Goal: Information Seeking & Learning: Check status

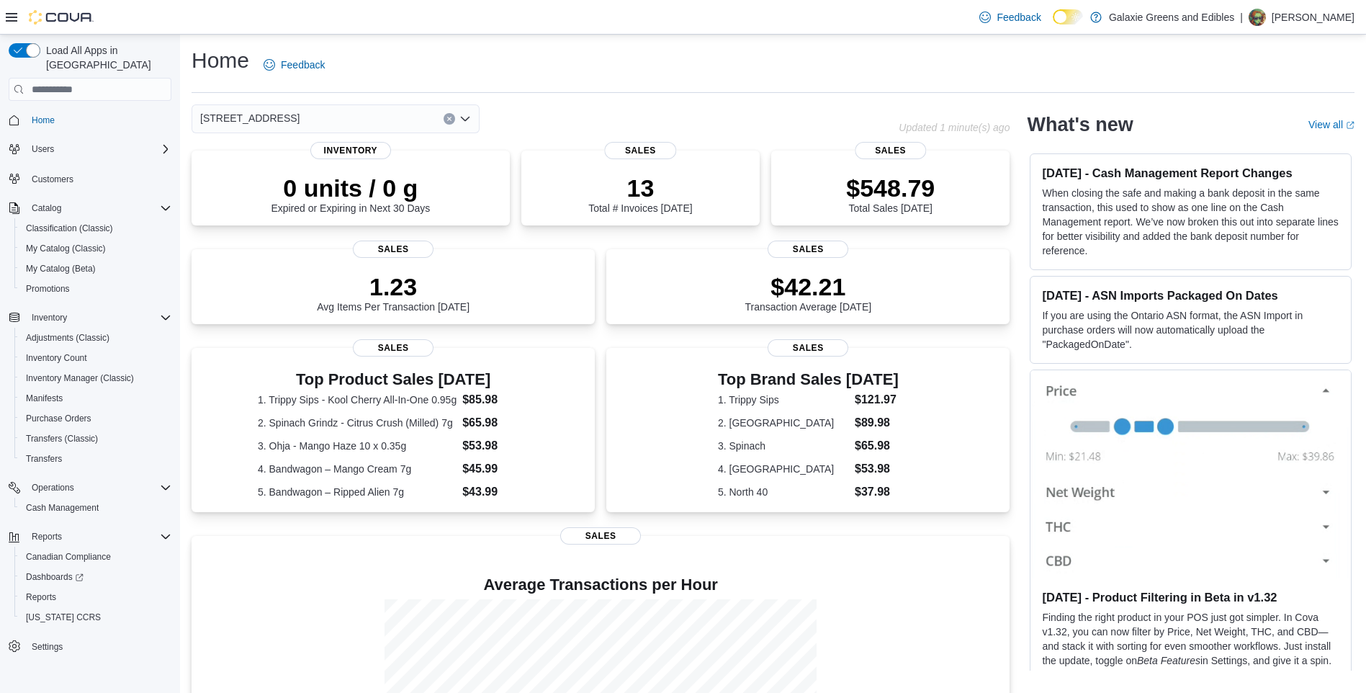
click at [467, 118] on icon "Open list of options" at bounding box center [465, 119] width 12 height 12
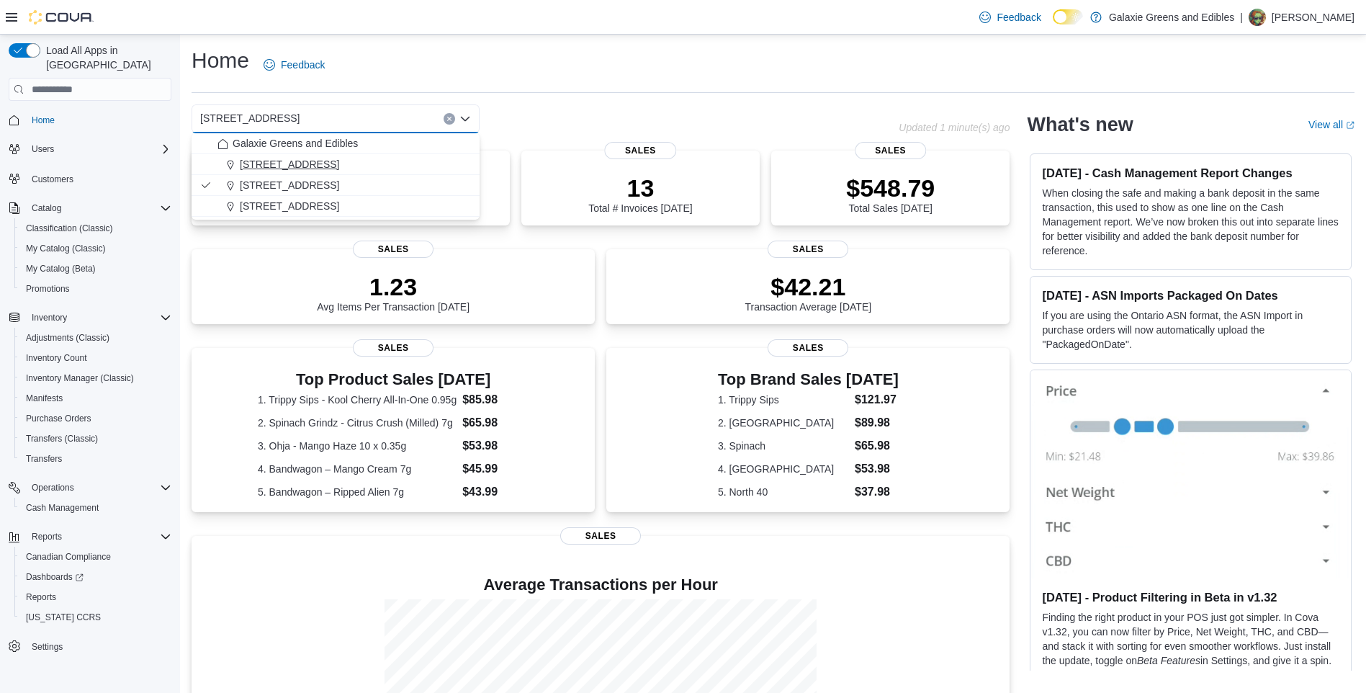
click at [294, 166] on span "[STREET_ADDRESS]" at bounding box center [289, 164] width 99 height 14
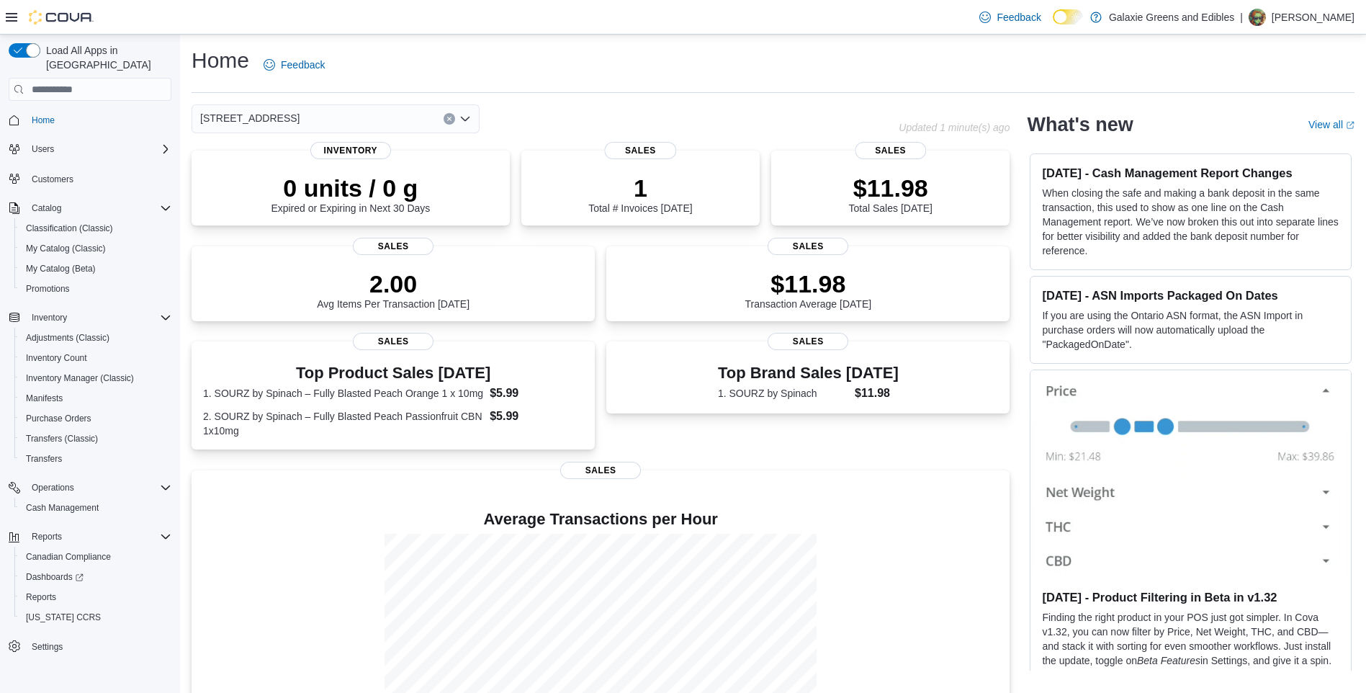
click at [463, 117] on icon "Open list of options" at bounding box center [465, 119] width 12 height 12
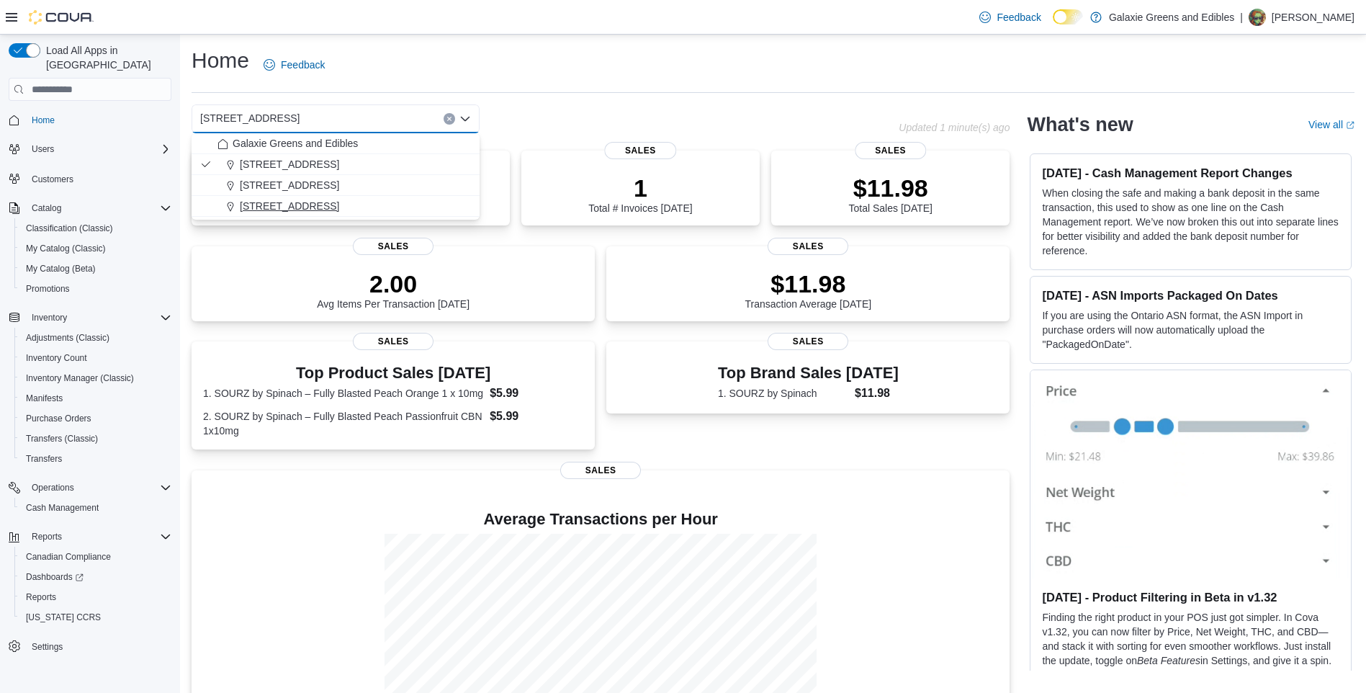
click at [243, 204] on span "[STREET_ADDRESS]" at bounding box center [289, 206] width 99 height 14
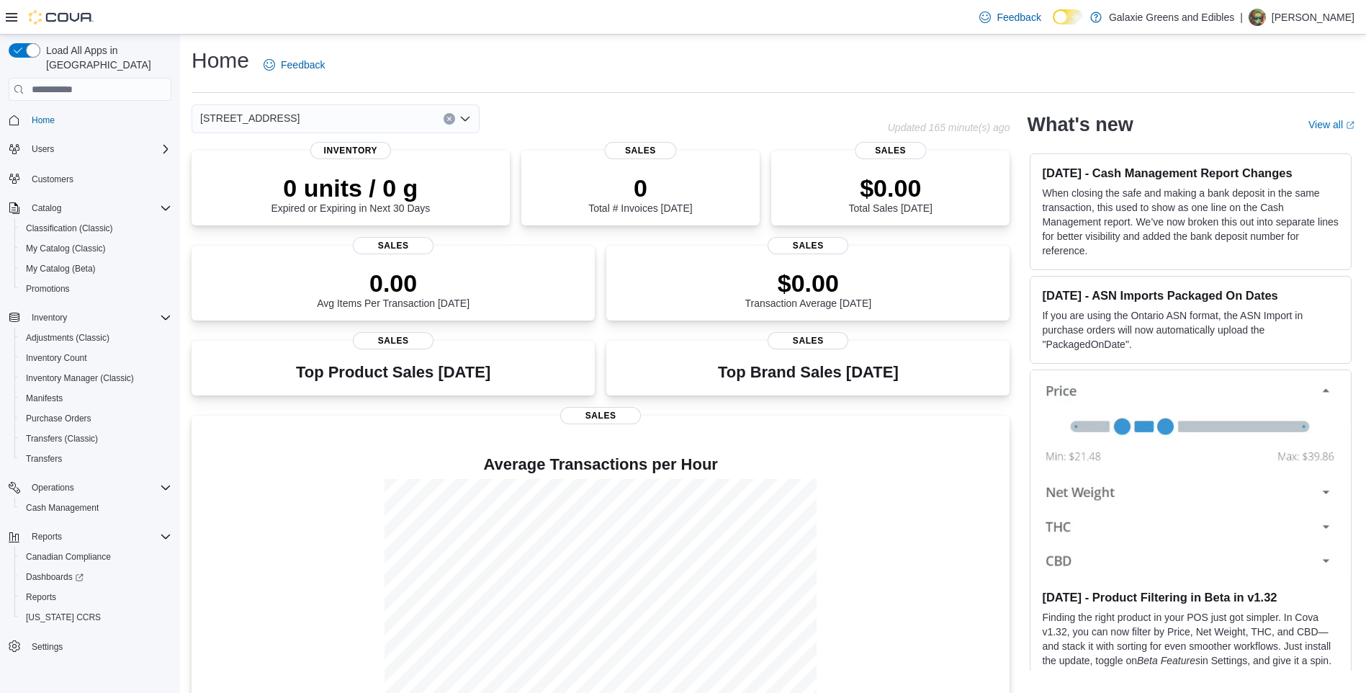
click at [463, 118] on icon "Open list of options" at bounding box center [465, 119] width 9 height 4
click at [462, 116] on icon "Open list of options" at bounding box center [465, 119] width 12 height 12
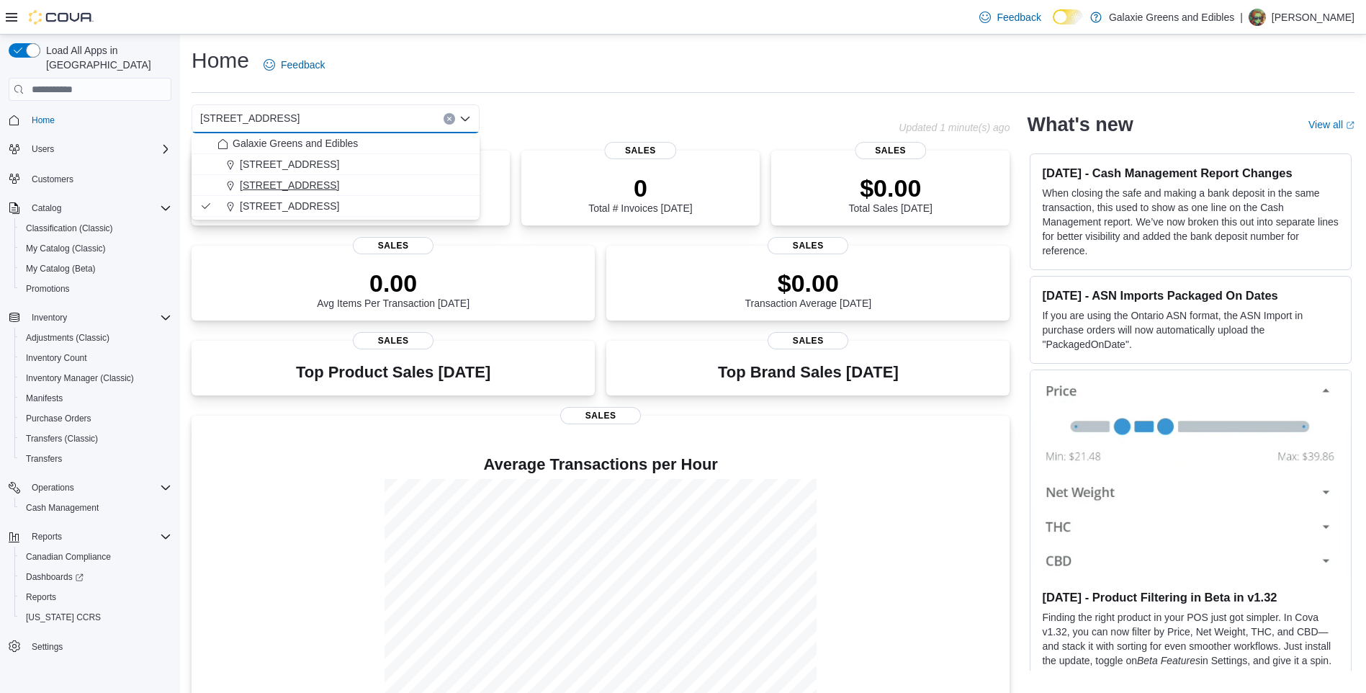
click at [264, 181] on span "[STREET_ADDRESS]" at bounding box center [289, 185] width 99 height 14
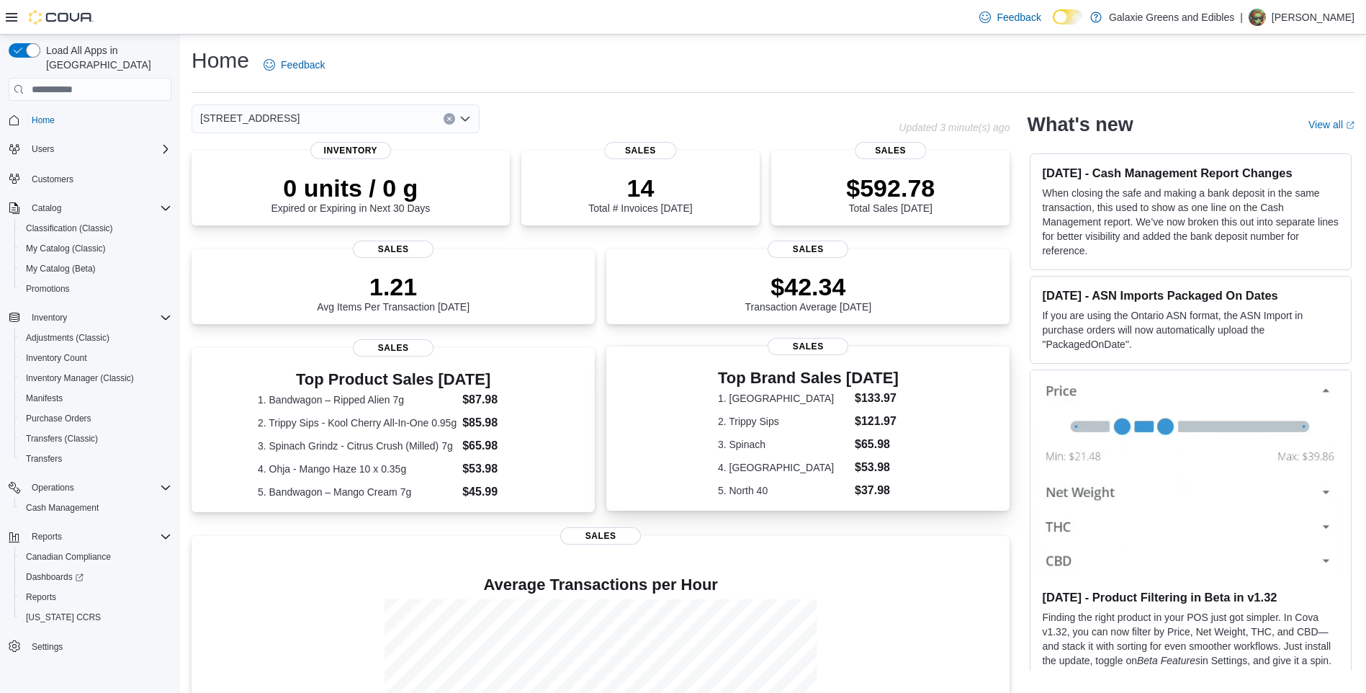
click at [659, 371] on div "Top Brand Sales [DATE] 1. Bandwagon $133.97 2. Trippy Sips $121.97 3. Spinach $…" at bounding box center [808, 431] width 380 height 135
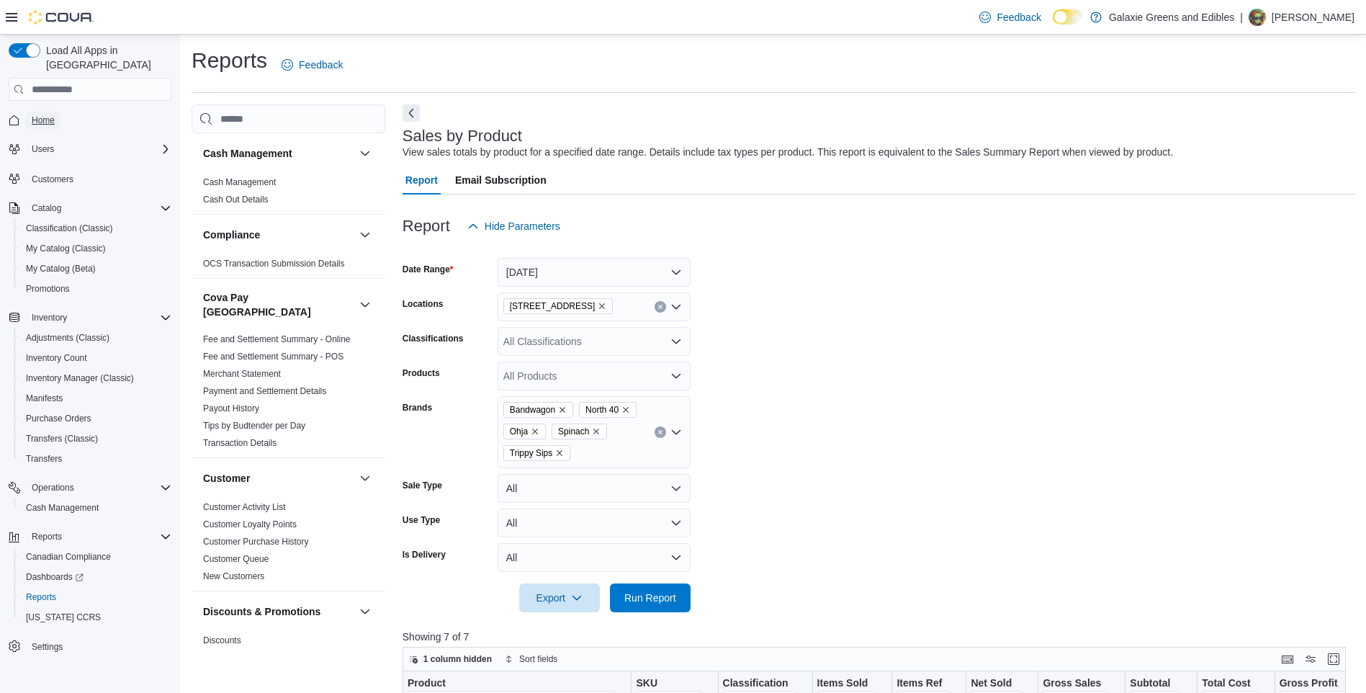
click at [48, 114] on span "Home" at bounding box center [43, 120] width 23 height 12
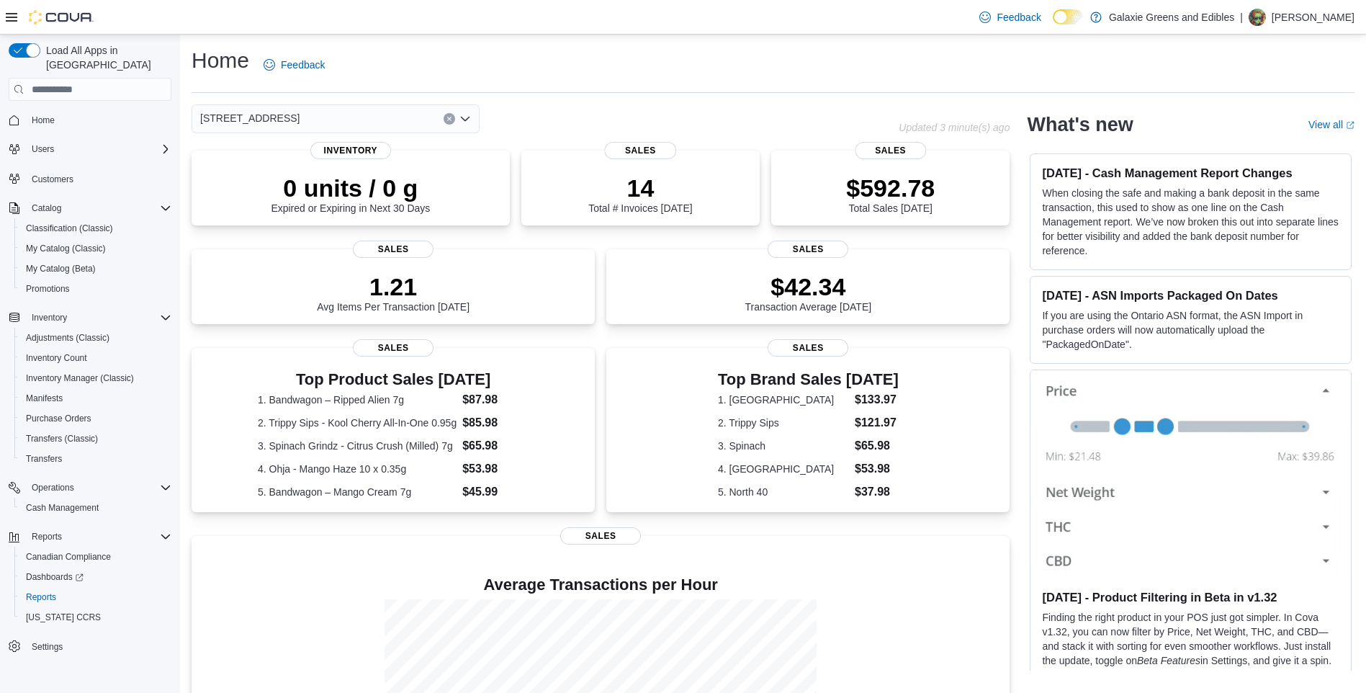
click at [465, 120] on icon "Open list of options" at bounding box center [465, 119] width 12 height 12
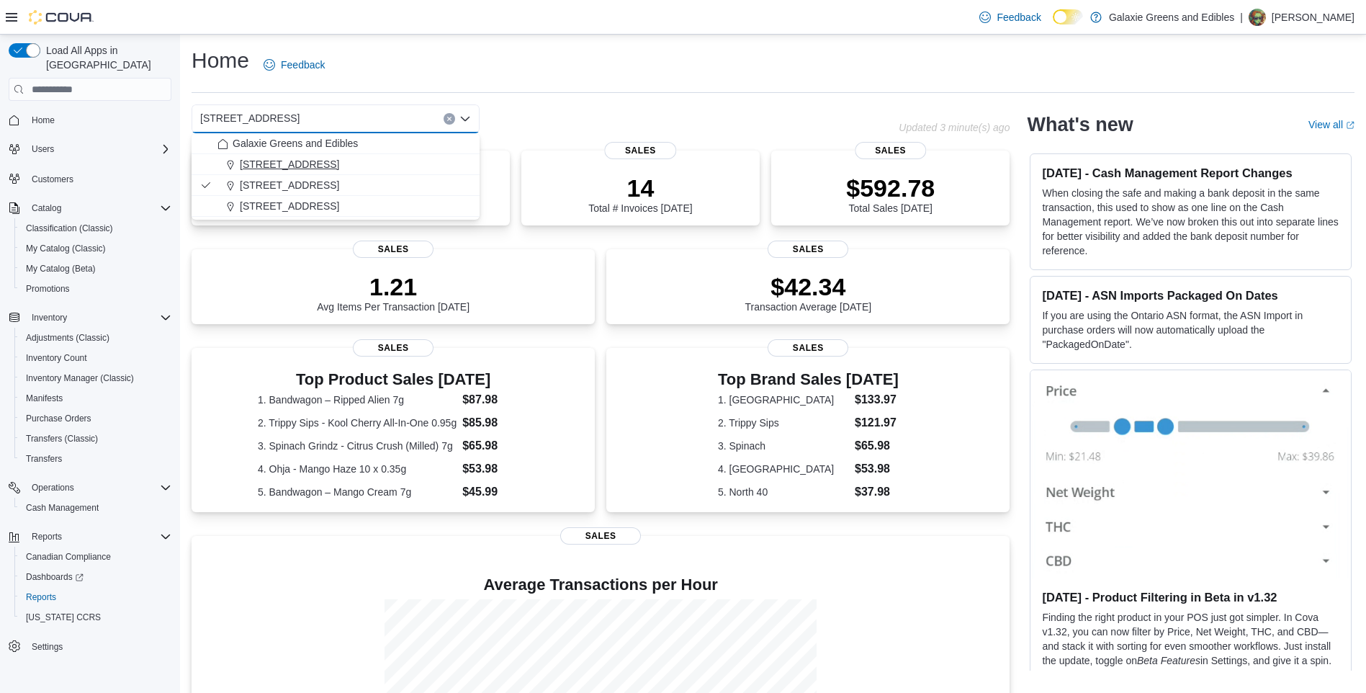
click at [266, 162] on span "[STREET_ADDRESS]" at bounding box center [289, 164] width 99 height 14
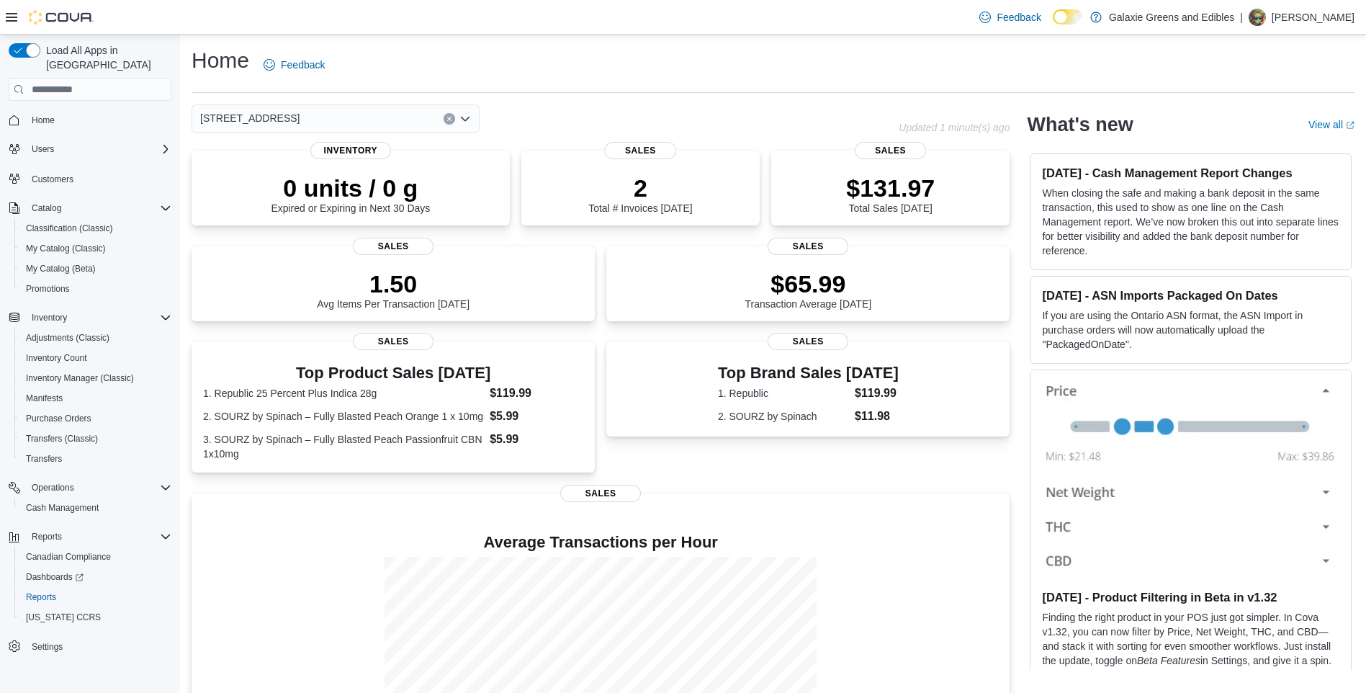
click at [465, 117] on icon "Open list of options" at bounding box center [465, 119] width 12 height 12
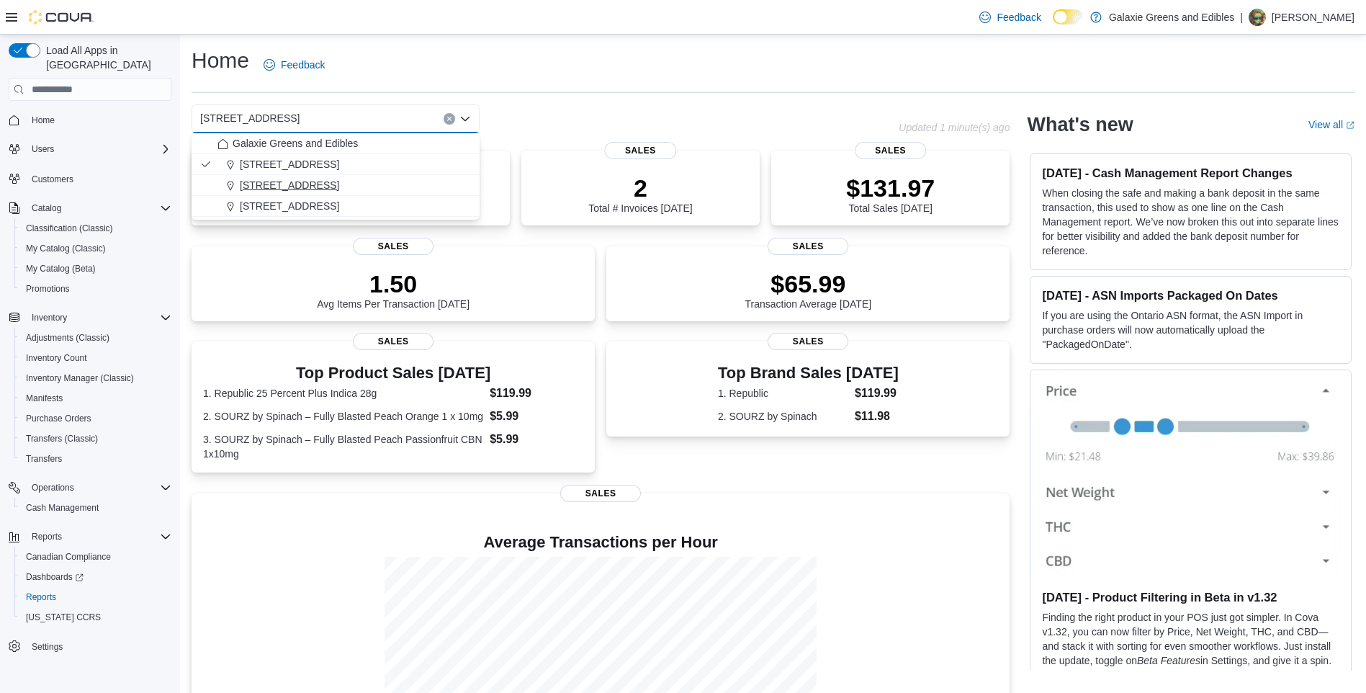
click at [277, 186] on span "[STREET_ADDRESS]" at bounding box center [289, 185] width 99 height 14
